Goal: Task Accomplishment & Management: Manage account settings

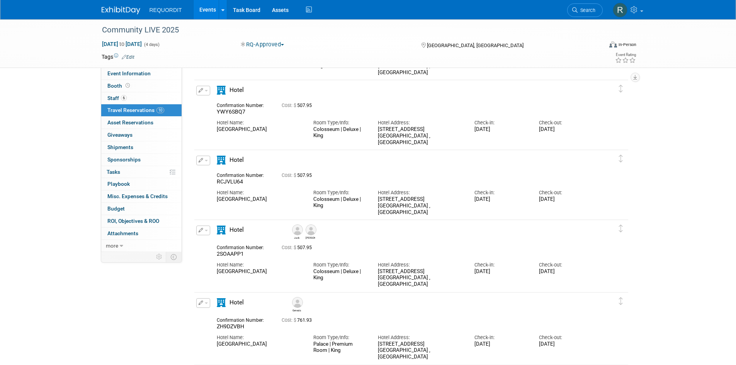
click at [362, 228] on div "[PERSON_NAME]" at bounding box center [433, 231] width 290 height 17
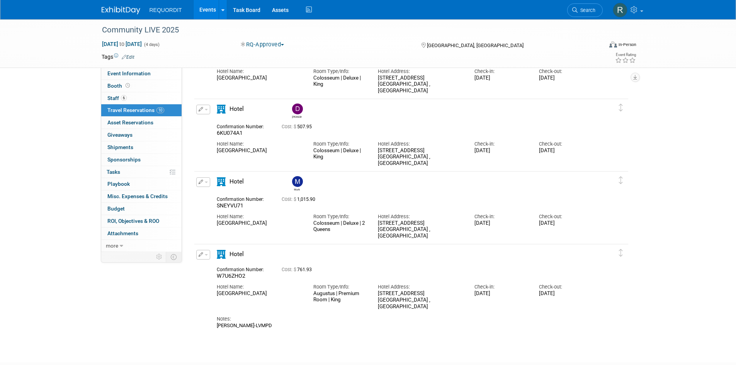
scroll to position [515, 0]
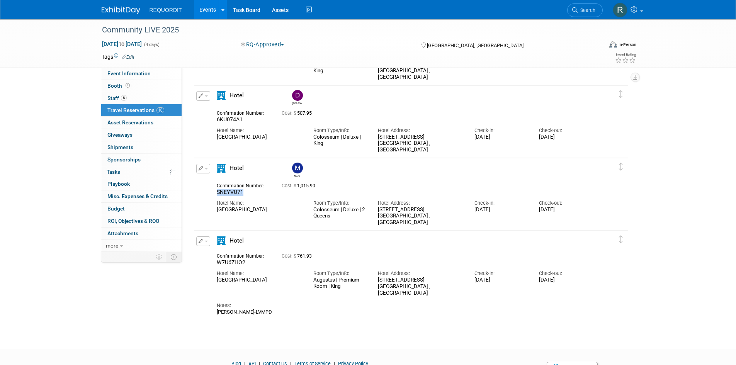
drag, startPoint x: 245, startPoint y: 193, endPoint x: 217, endPoint y: 193, distance: 28.2
click at [217, 193] on div "SNEYVU71" at bounding box center [243, 192] width 53 height 7
copy span "SNEYVU71"
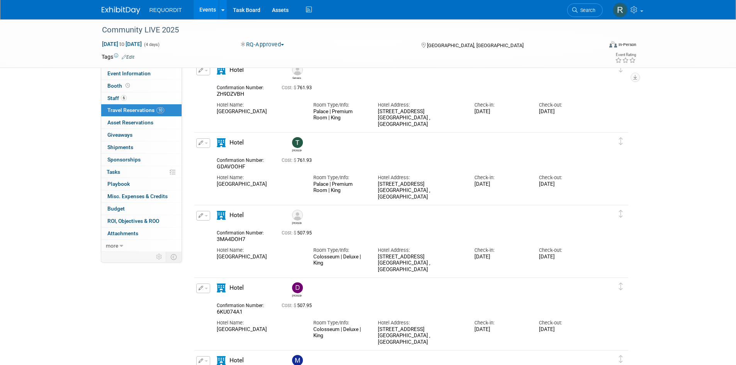
scroll to position [322, 0]
drag, startPoint x: 252, startPoint y: 243, endPoint x: 202, endPoint y: 240, distance: 49.5
click at [202, 240] on div "Edit Reservation [PERSON_NAME] 3MA4DOH7" at bounding box center [405, 243] width 422 height 62
copy span "3MA4DOH7"
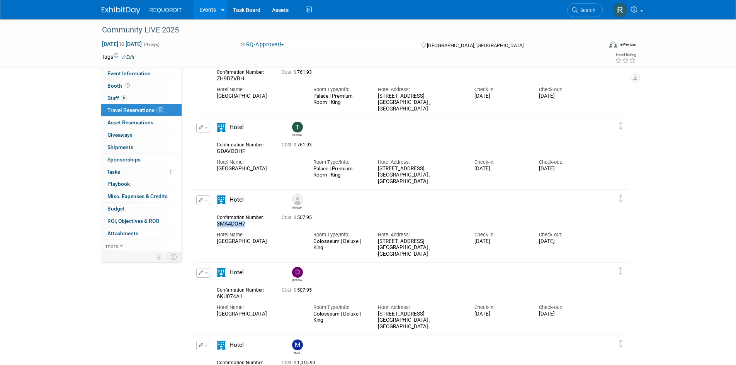
scroll to position [386, 0]
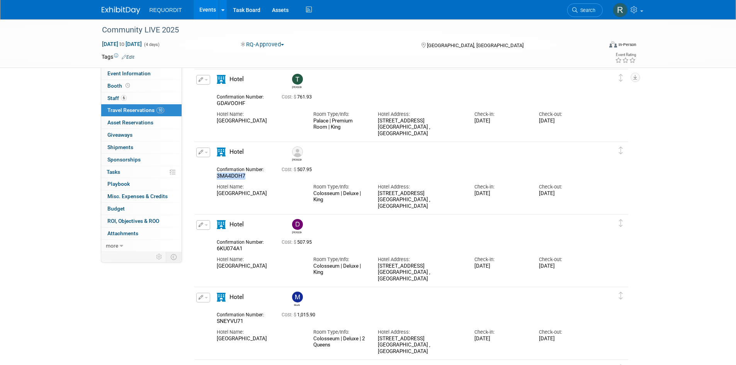
copy span "3MA4DOH7"
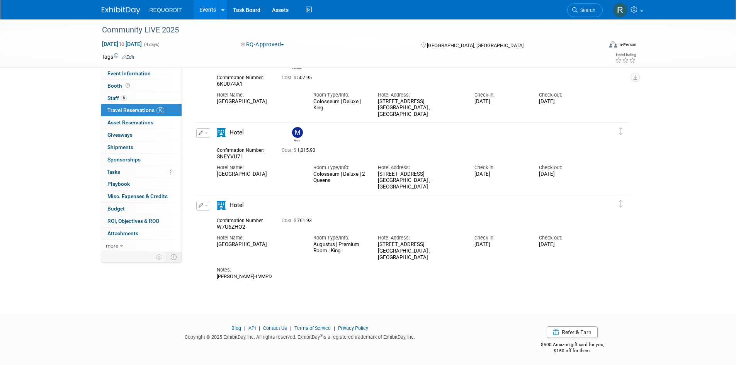
scroll to position [554, 0]
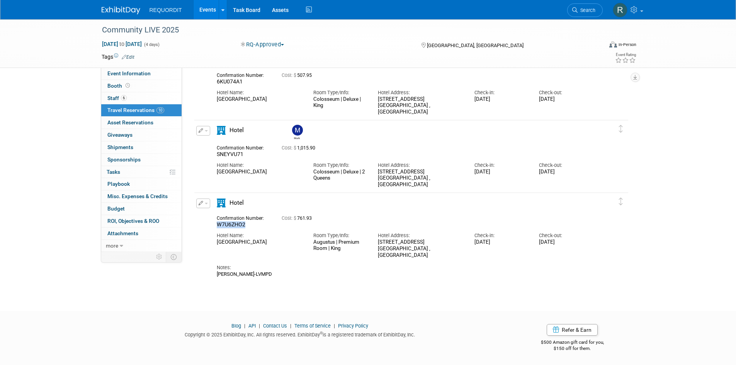
drag, startPoint x: 246, startPoint y: 224, endPoint x: 206, endPoint y: 222, distance: 39.5
click at [206, 222] on div "Edit Reservation W7U6ZHO2" at bounding box center [405, 238] width 422 height 79
copy span "W7U6ZHO2"
